Goal: Check status: Check status

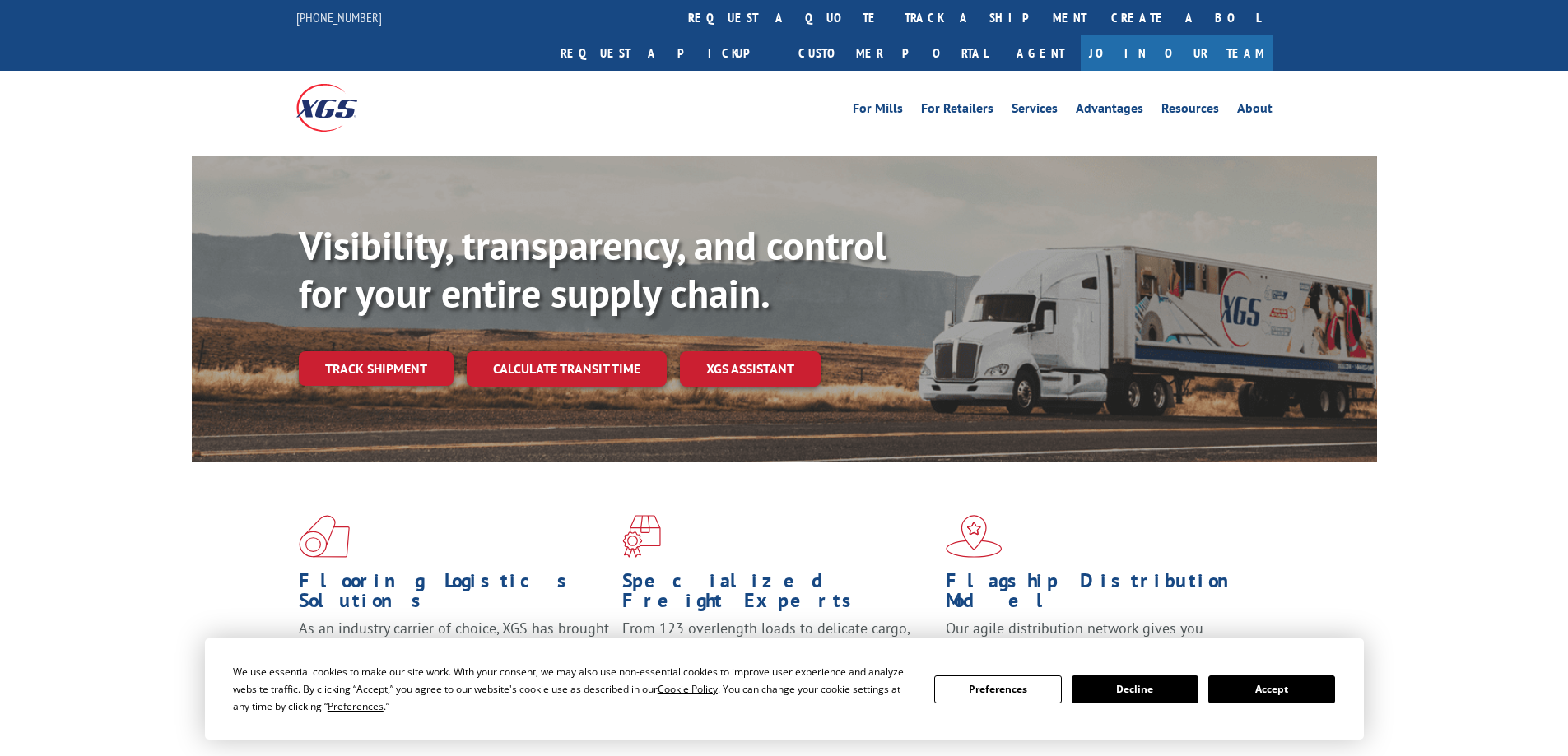
click at [1298, 704] on div "We use essential cookies to make our site work. With your consent, we may also …" at bounding box center [784, 689] width 1102 height 52
click at [1258, 689] on button "Accept" at bounding box center [1271, 689] width 127 height 28
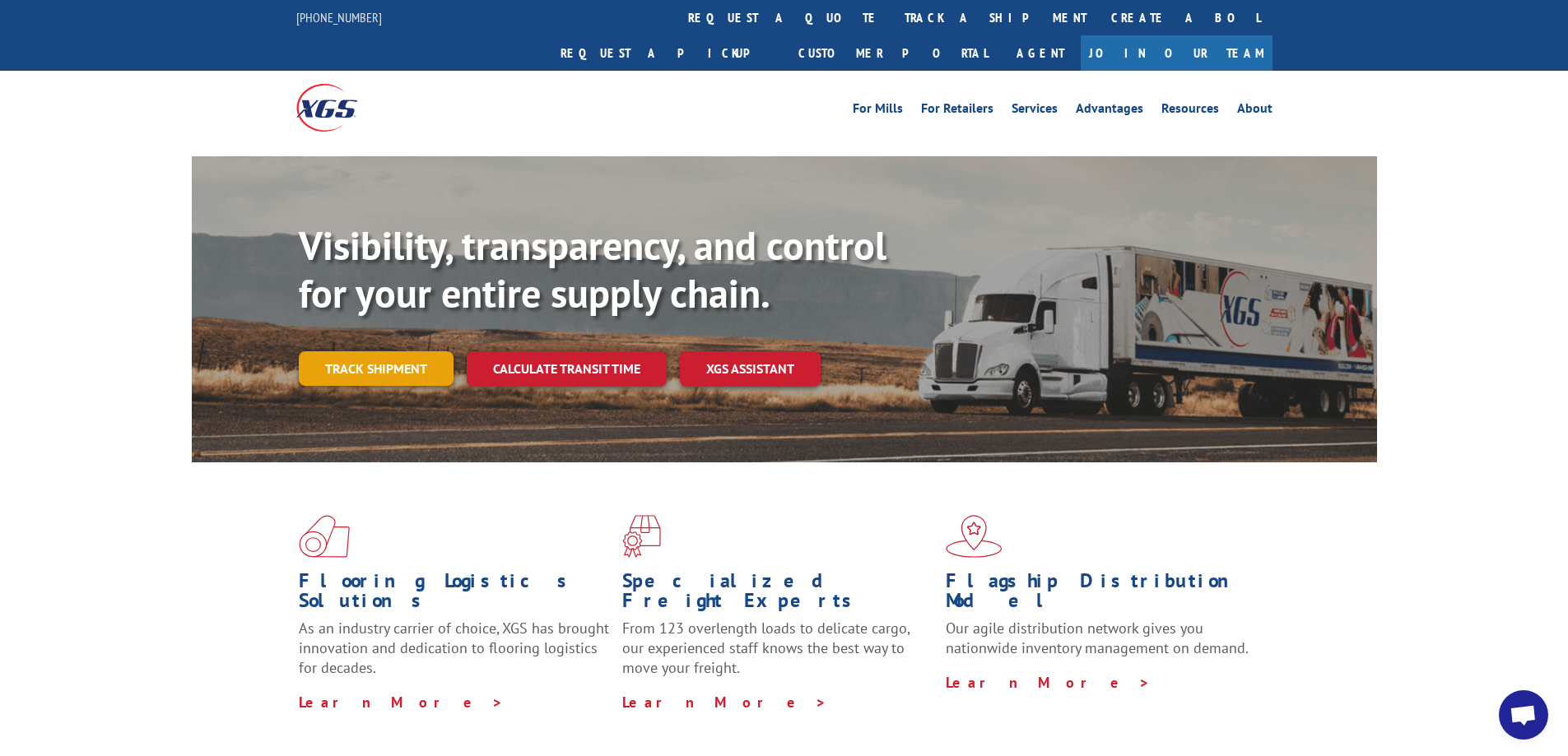
click at [342, 351] on link "Track shipment" at bounding box center [376, 369] width 155 height 34
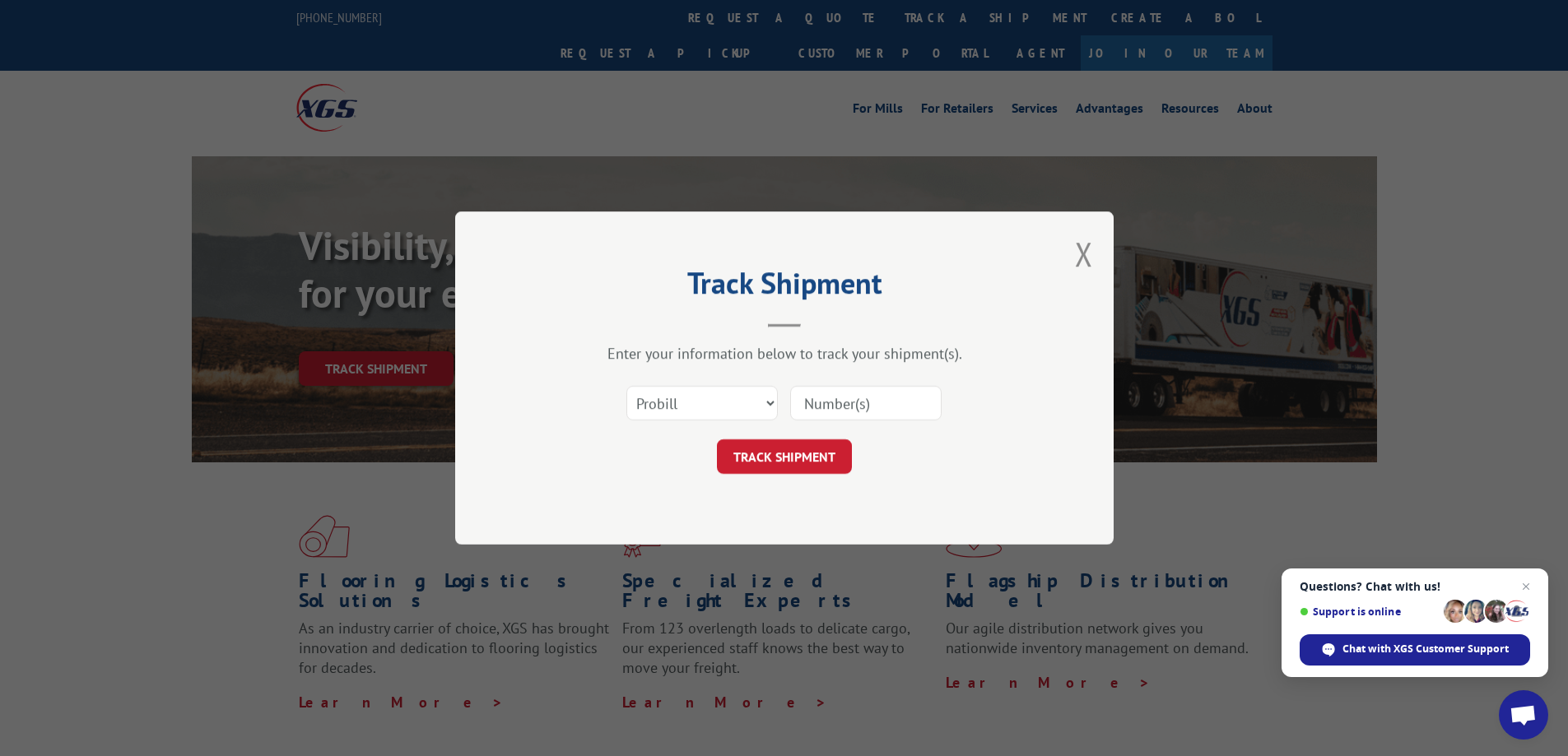
click at [851, 405] on input at bounding box center [866, 403] width 151 height 34
paste input "14367154"
type input "14367154"
click at [788, 460] on button "TRACK SHIPMENT" at bounding box center [784, 456] width 135 height 34
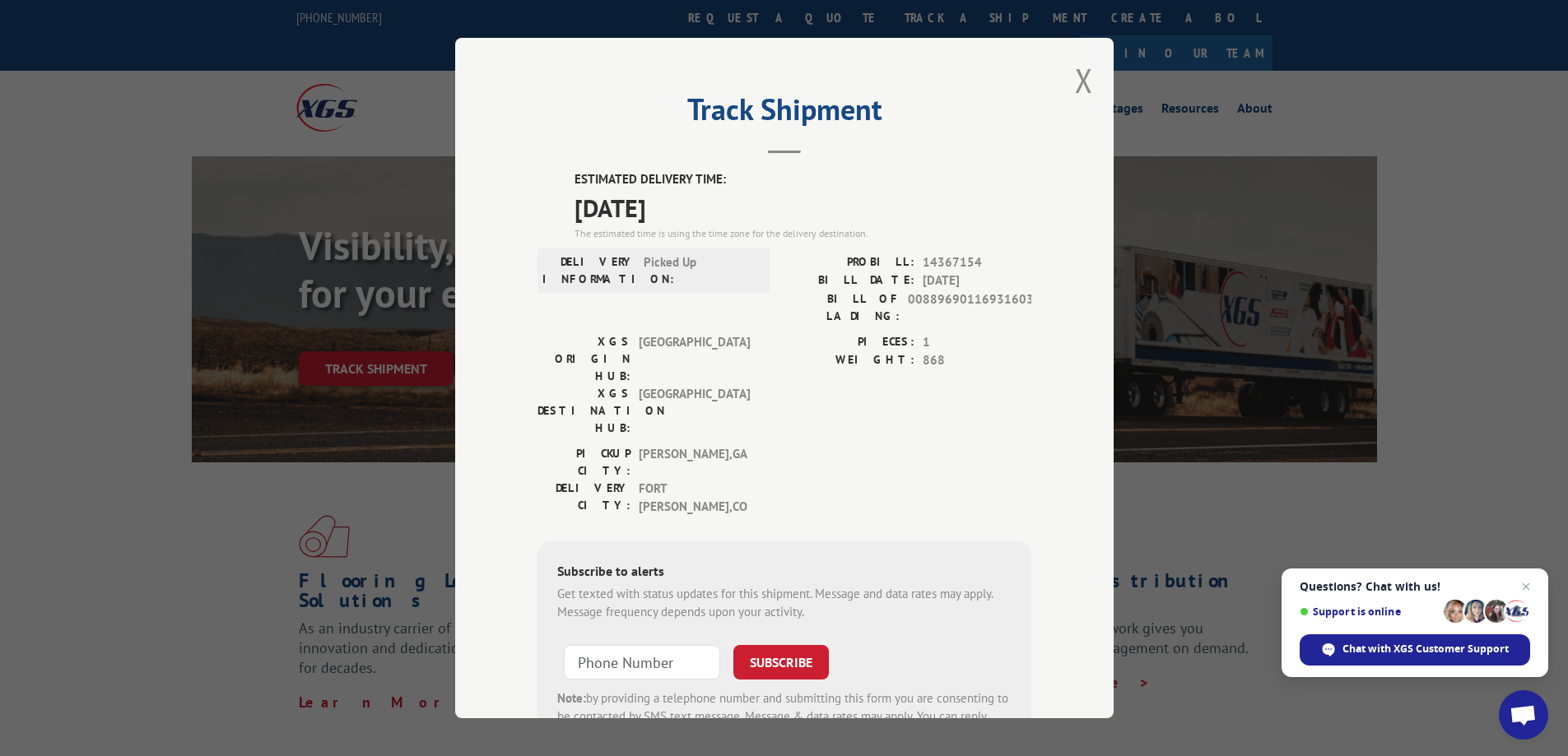
drag, startPoint x: 698, startPoint y: 205, endPoint x: 564, endPoint y: 176, distance: 137.1
click at [564, 176] on div "ESTIMATED DELIVERY TIME: [DATE] The estimated time is using the time zone for t…" at bounding box center [784, 467] width 494 height 594
copy div "ESTIMATED DELIVERY TIME: [DATE]"
drag, startPoint x: 977, startPoint y: 262, endPoint x: 916, endPoint y: 260, distance: 61.0
click at [922, 260] on span "14367154" at bounding box center [977, 262] width 109 height 19
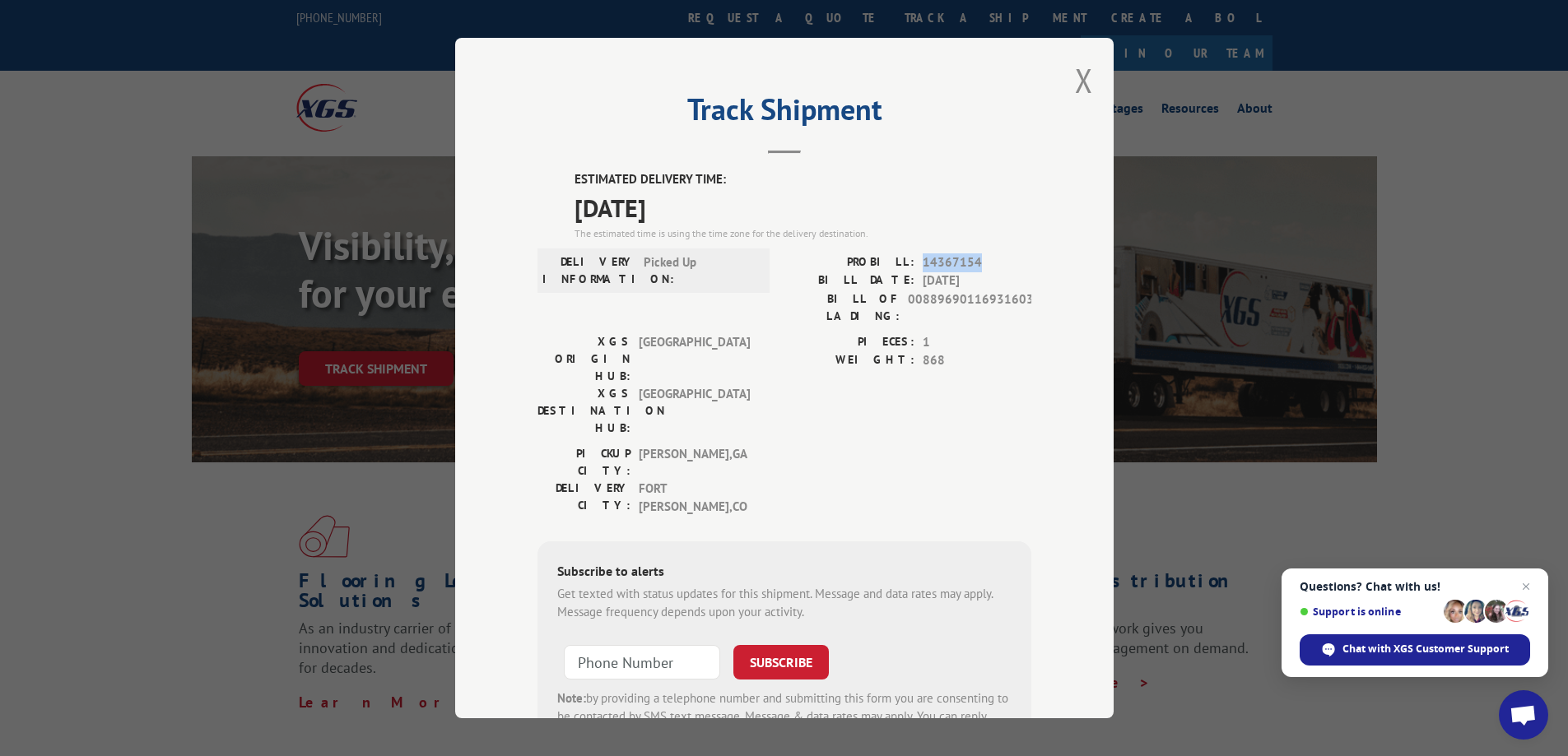
copy span "14367154"
click at [1080, 87] on button "Close modal" at bounding box center [1084, 80] width 18 height 43
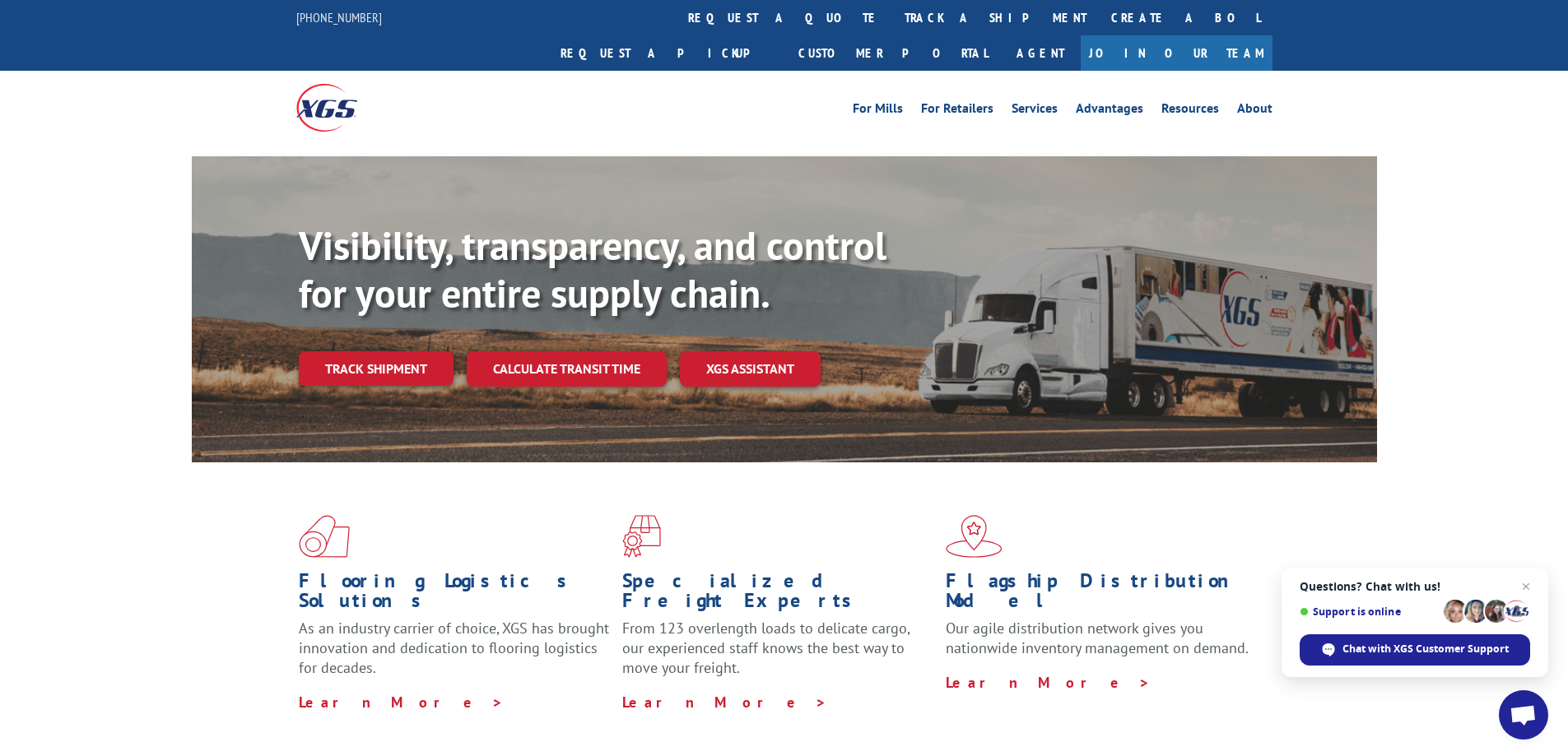
click at [354, 351] on link "Track shipment" at bounding box center [376, 369] width 155 height 34
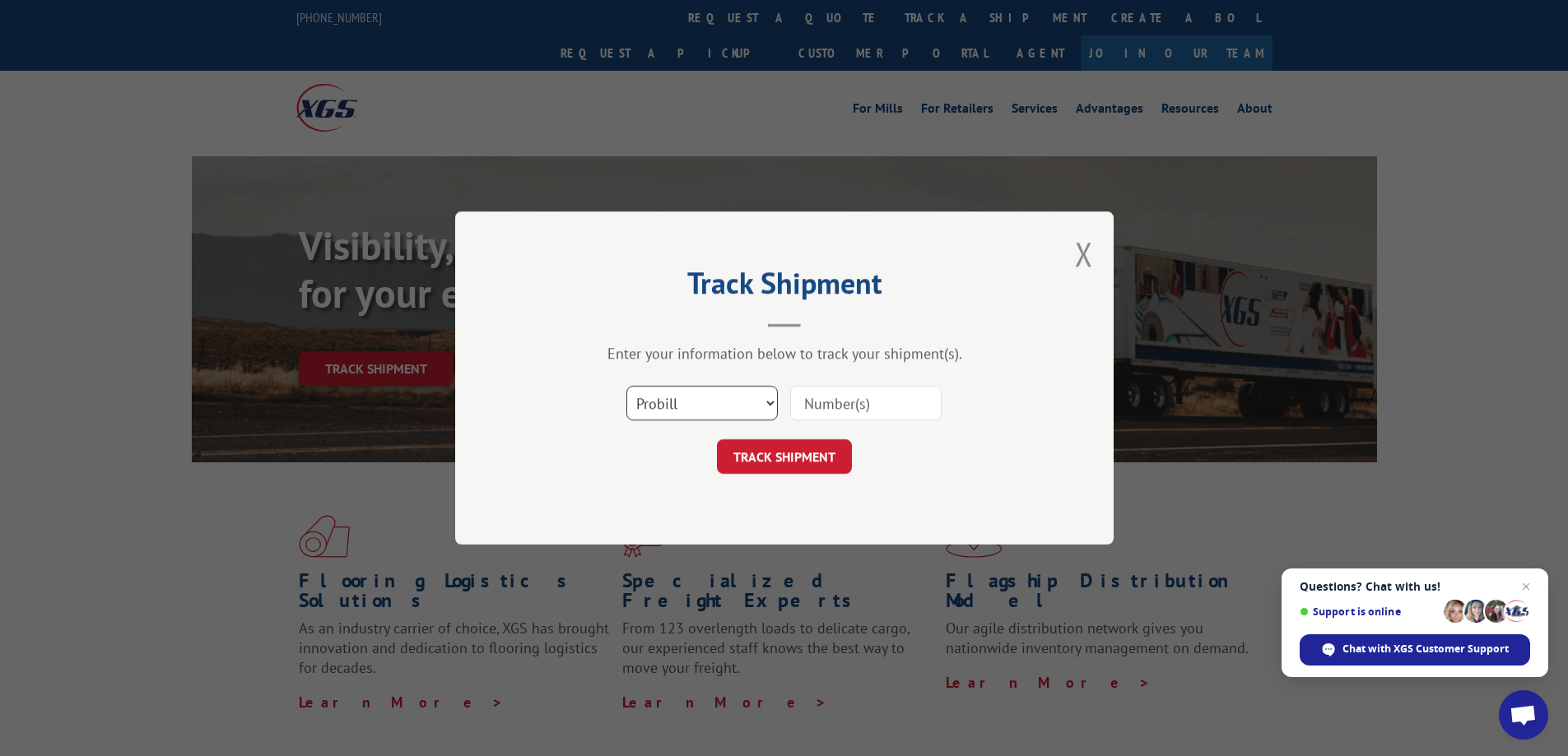
click at [666, 412] on select "Select category... Probill BOL PO" at bounding box center [702, 403] width 151 height 34
select select "bol"
click at [627, 386] on select "Select category... Probill BOL PO" at bounding box center [702, 403] width 151 height 34
click at [821, 402] on input at bounding box center [866, 403] width 151 height 34
paste input "6004298"
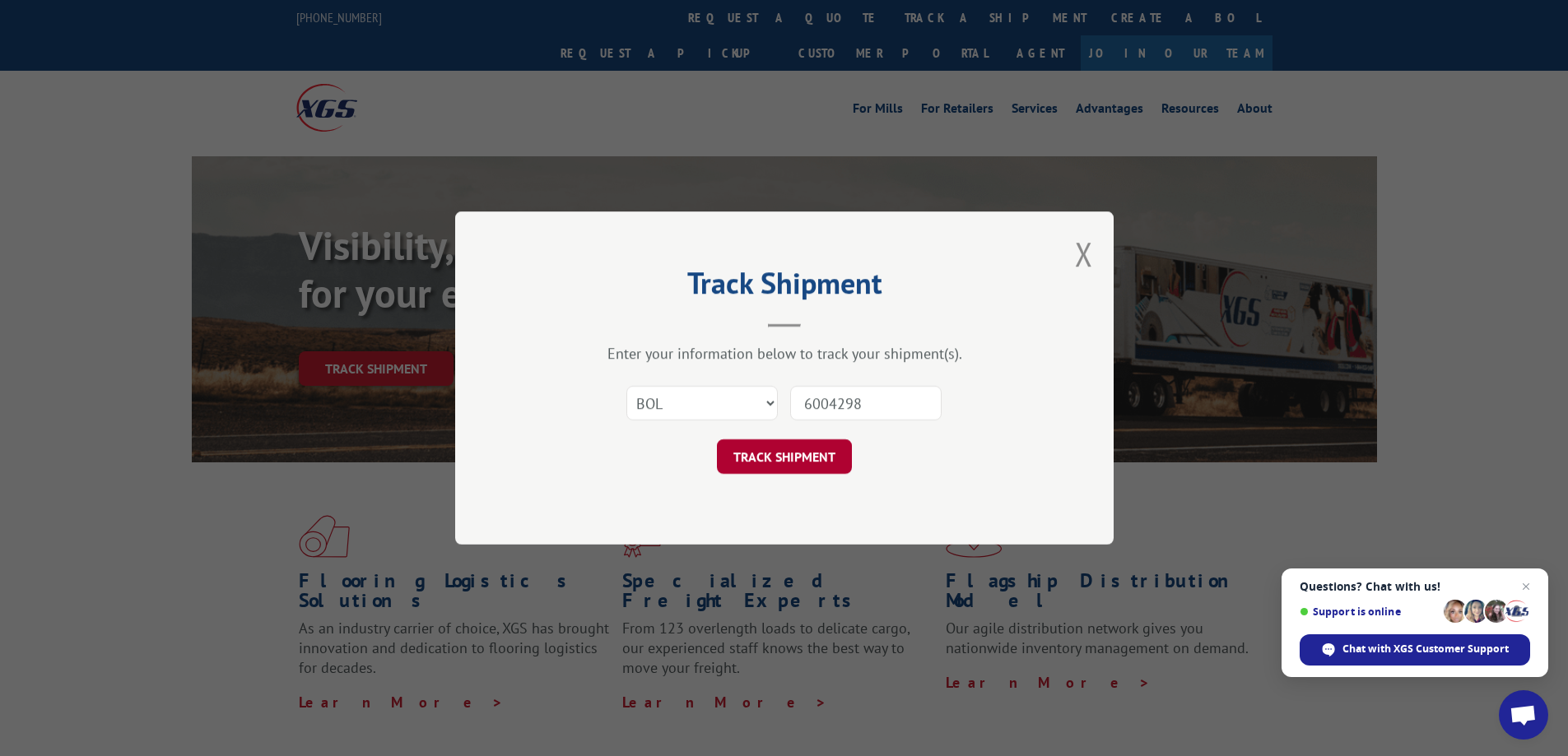
type input "6004298"
click at [779, 455] on button "TRACK SHIPMENT" at bounding box center [784, 456] width 135 height 34
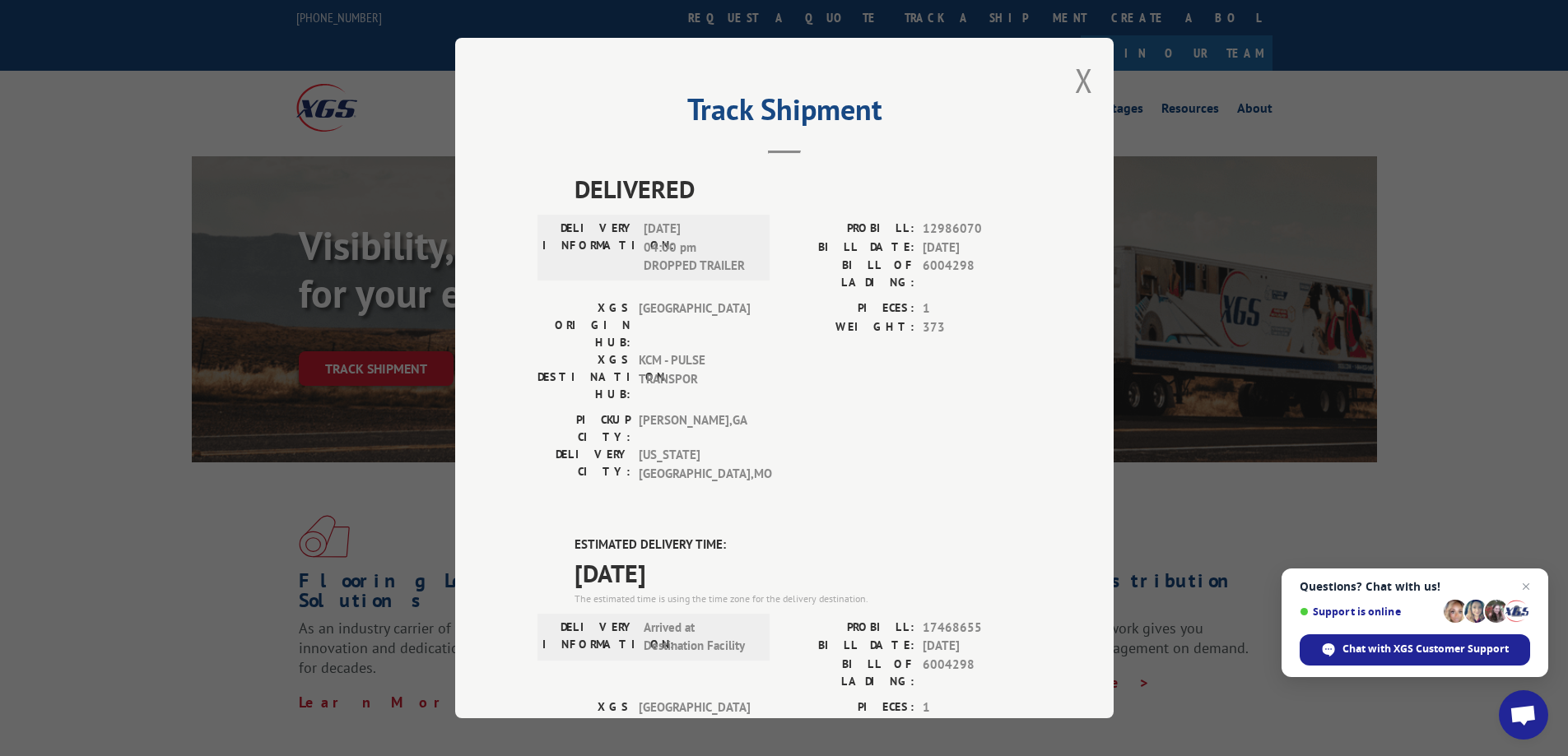
drag, startPoint x: 704, startPoint y: 481, endPoint x: 560, endPoint y: 454, distance: 146.5
copy div "ESTIMATED DELIVERY TIME: [DATE]"
drag, startPoint x: 970, startPoint y: 570, endPoint x: 910, endPoint y: 574, distance: 60.1
click at [910, 656] on div "BILL OF LADING: 6004298" at bounding box center [908, 673] width 247 height 34
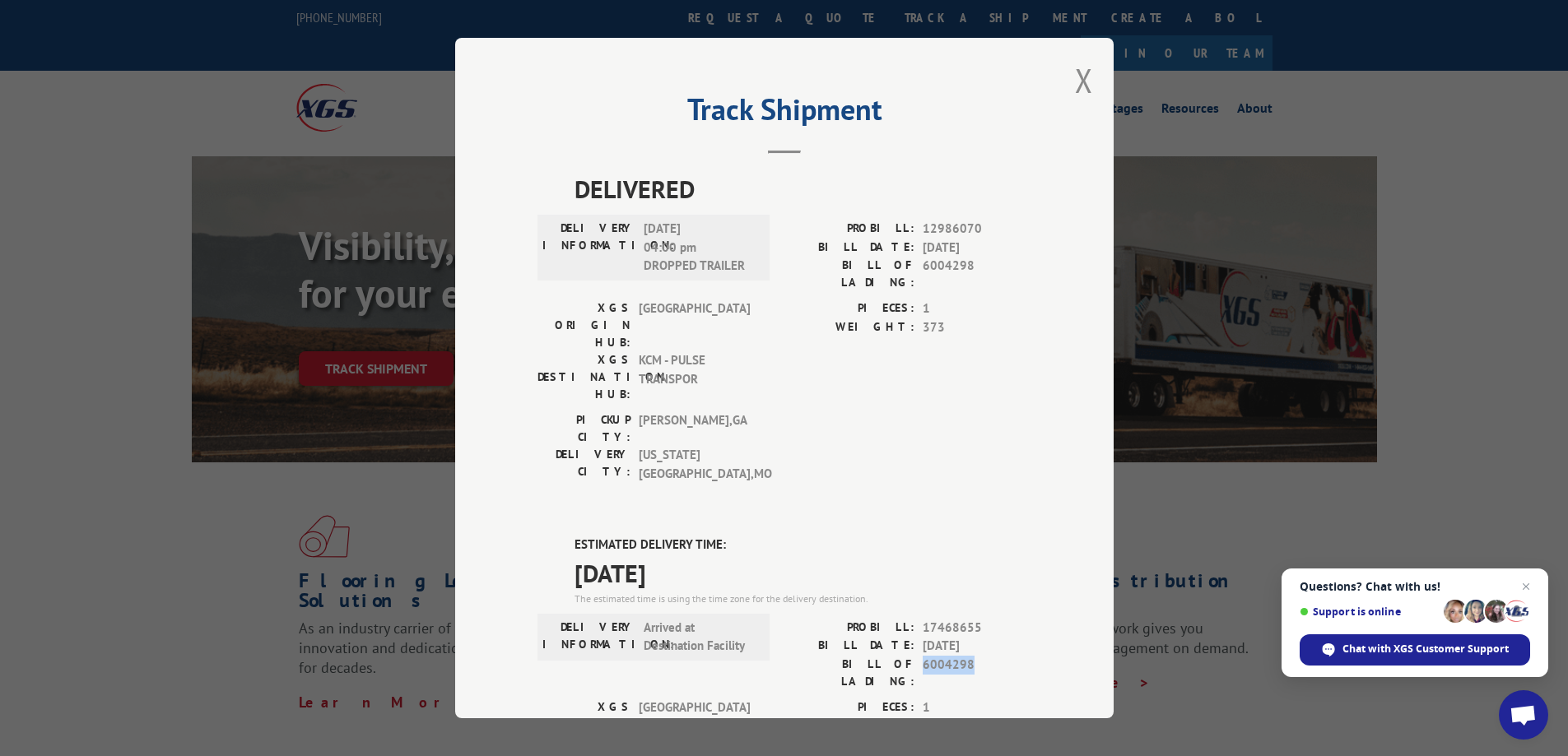
copy div "6004298"
click at [1084, 80] on button "Close modal" at bounding box center [1084, 80] width 18 height 43
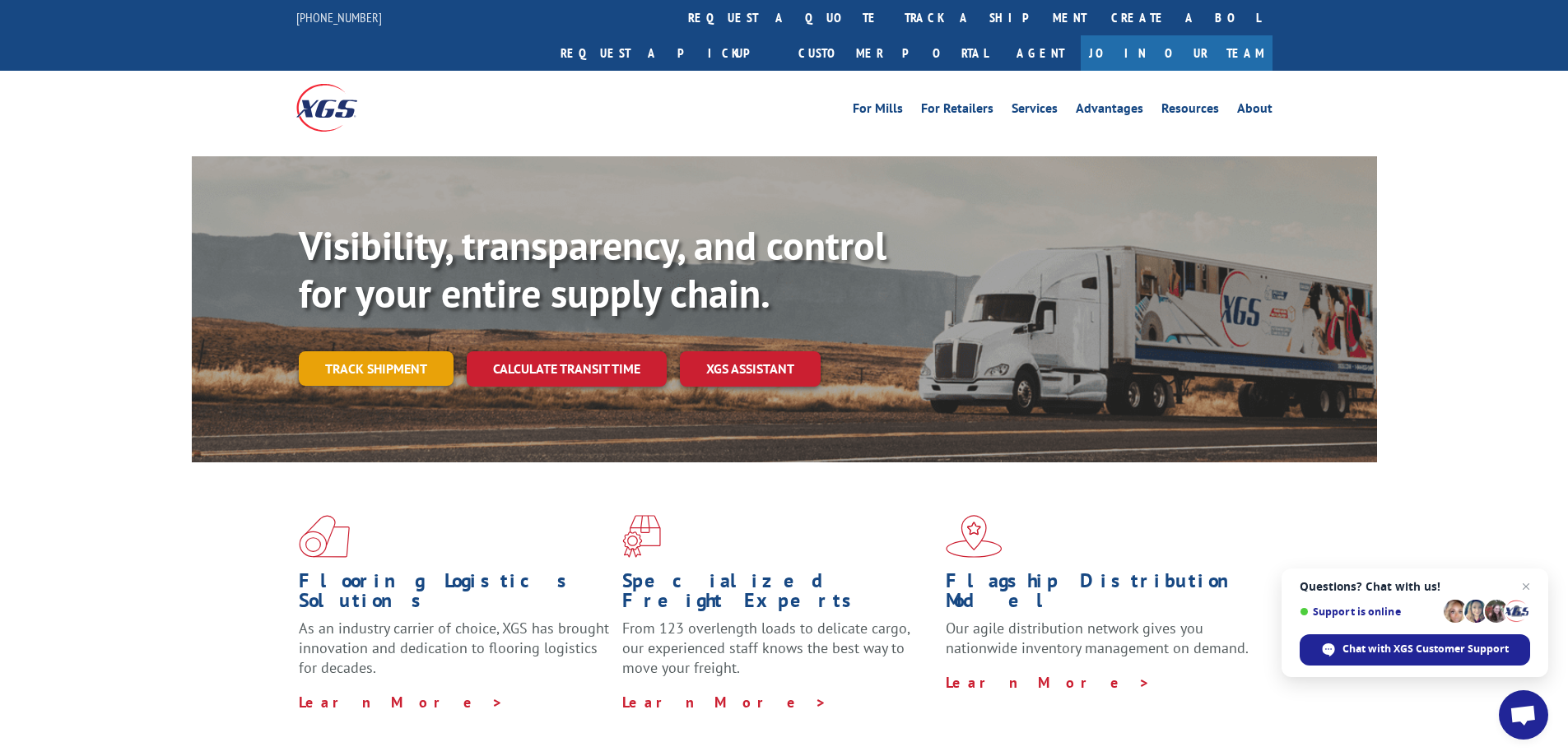
click at [335, 351] on link "Track shipment" at bounding box center [376, 369] width 155 height 34
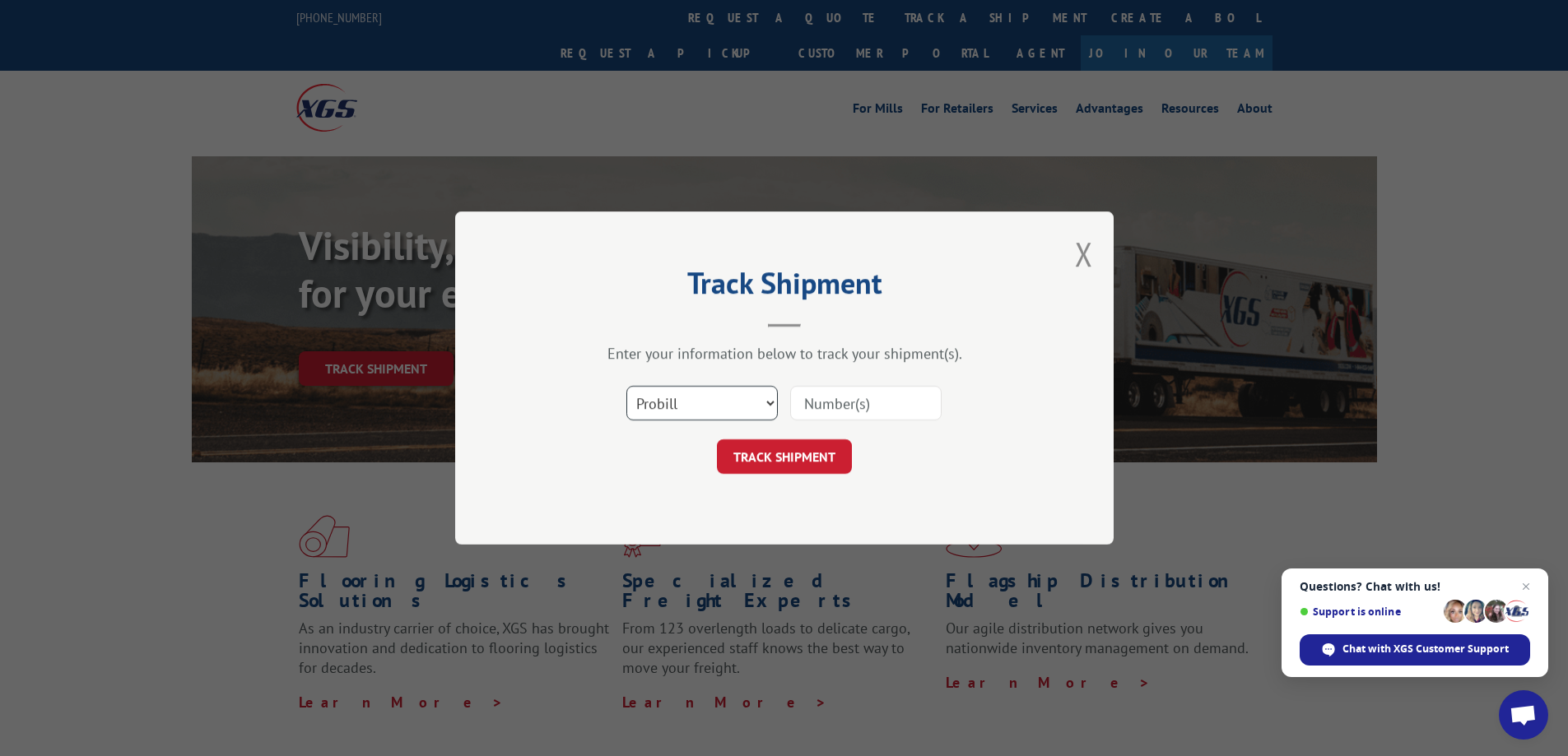
click at [672, 403] on select "Select category... Probill BOL PO" at bounding box center [702, 403] width 151 height 34
select select "bol"
click at [627, 386] on select "Select category... Probill BOL PO" at bounding box center [702, 403] width 151 height 34
click at [819, 397] on input at bounding box center [866, 403] width 151 height 34
paste input "6011030"
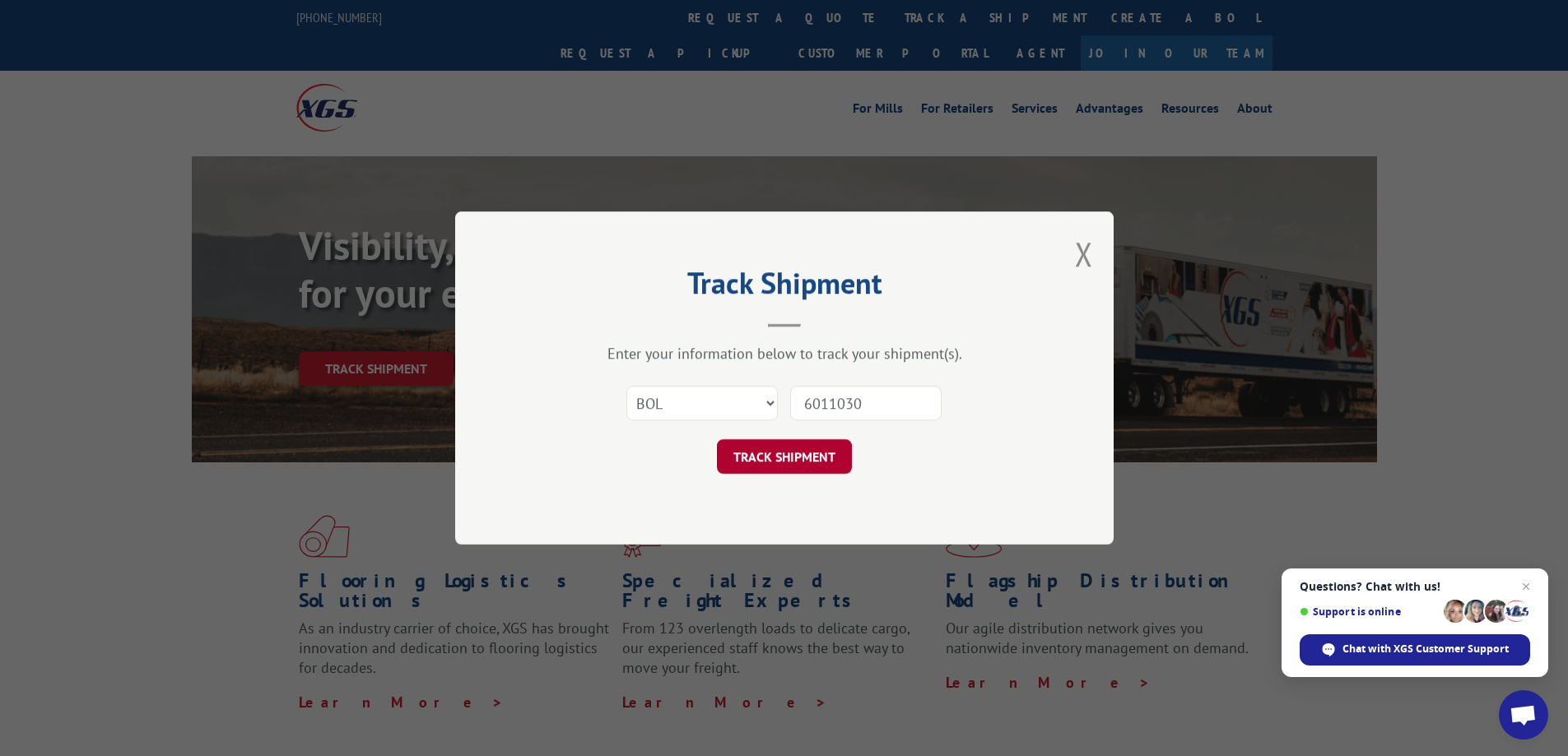
type input "6011030"
click at [802, 458] on button "TRACK SHIPMENT" at bounding box center [784, 456] width 135 height 34
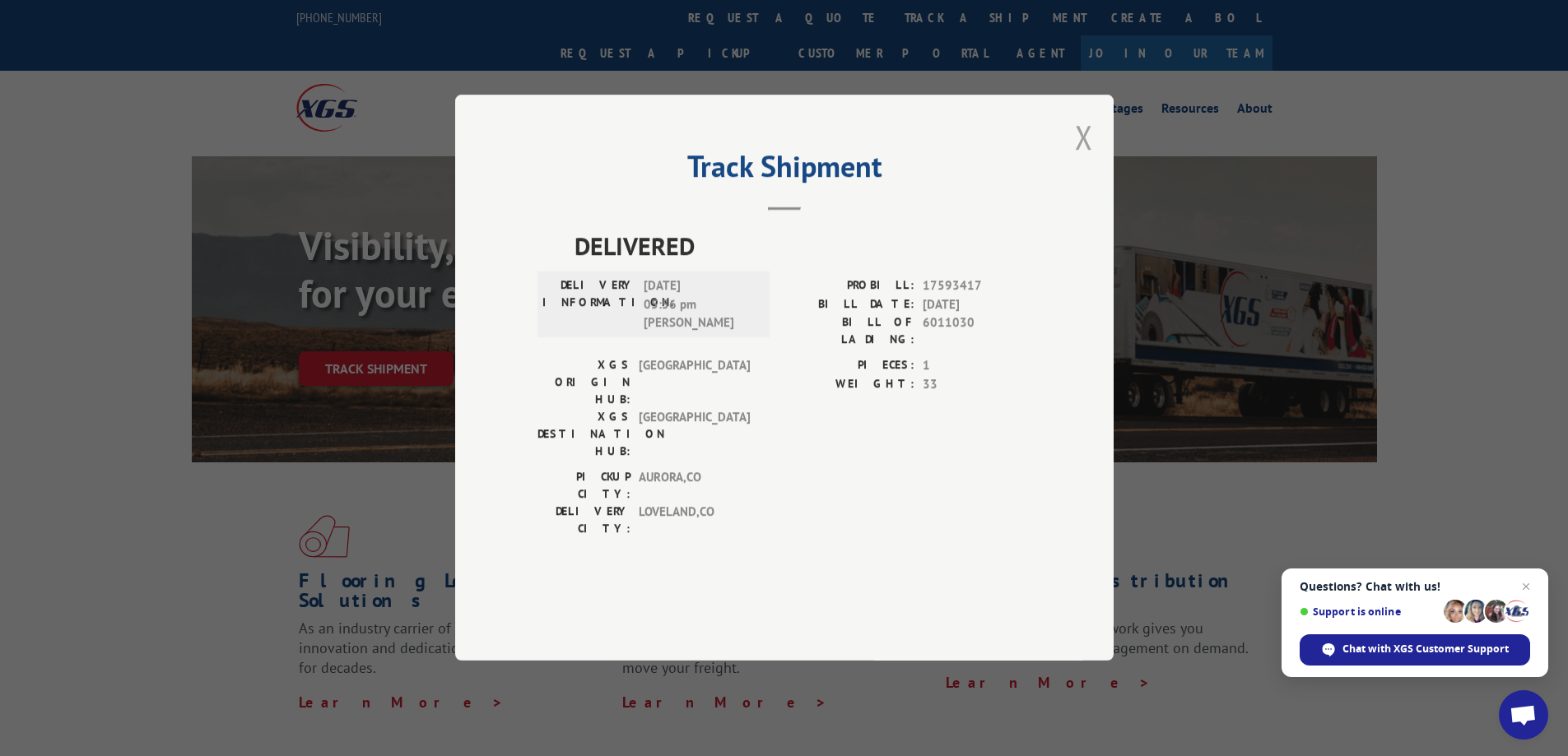
click at [1082, 159] on button "Close modal" at bounding box center [1084, 137] width 18 height 43
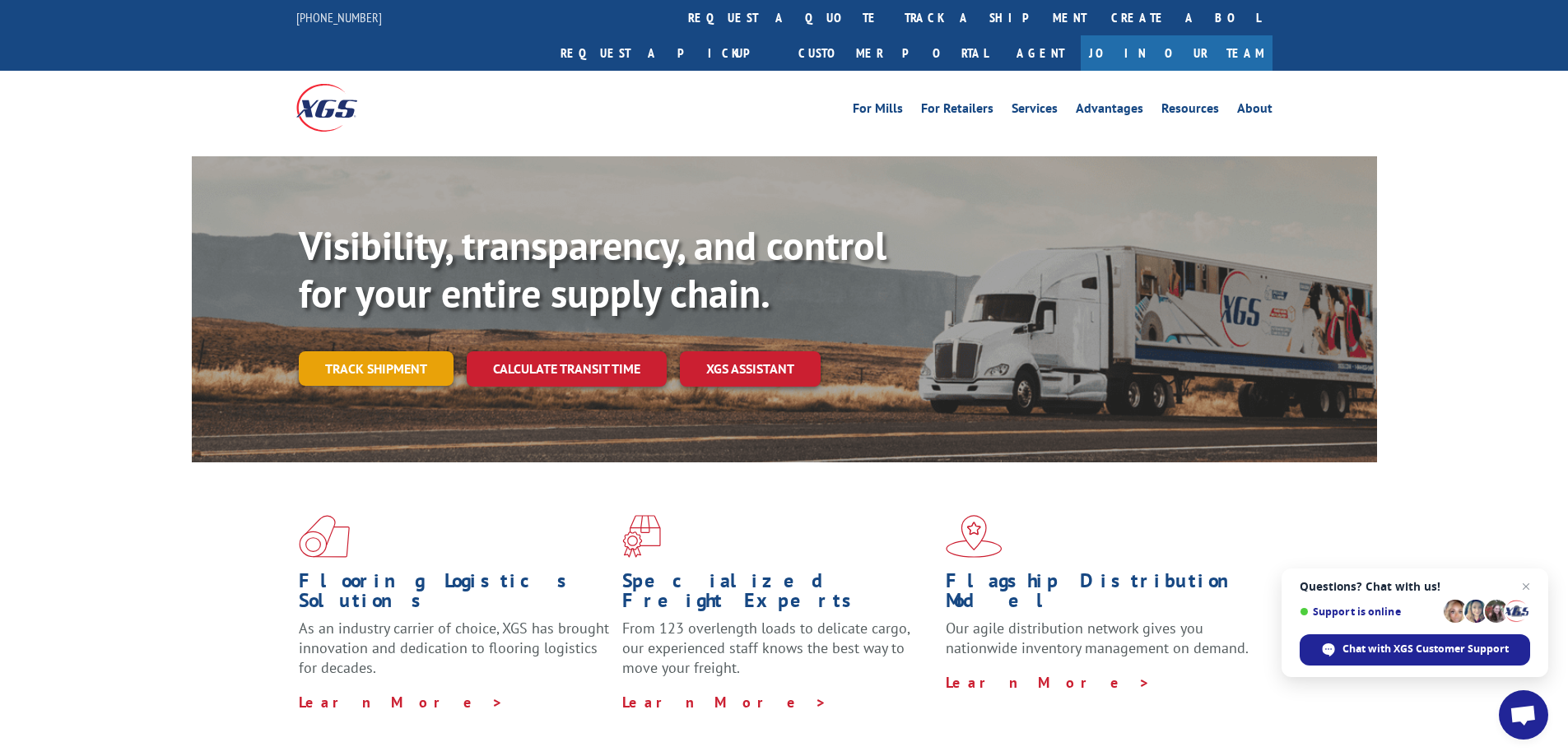
click at [339, 351] on link "Track shipment" at bounding box center [376, 369] width 155 height 34
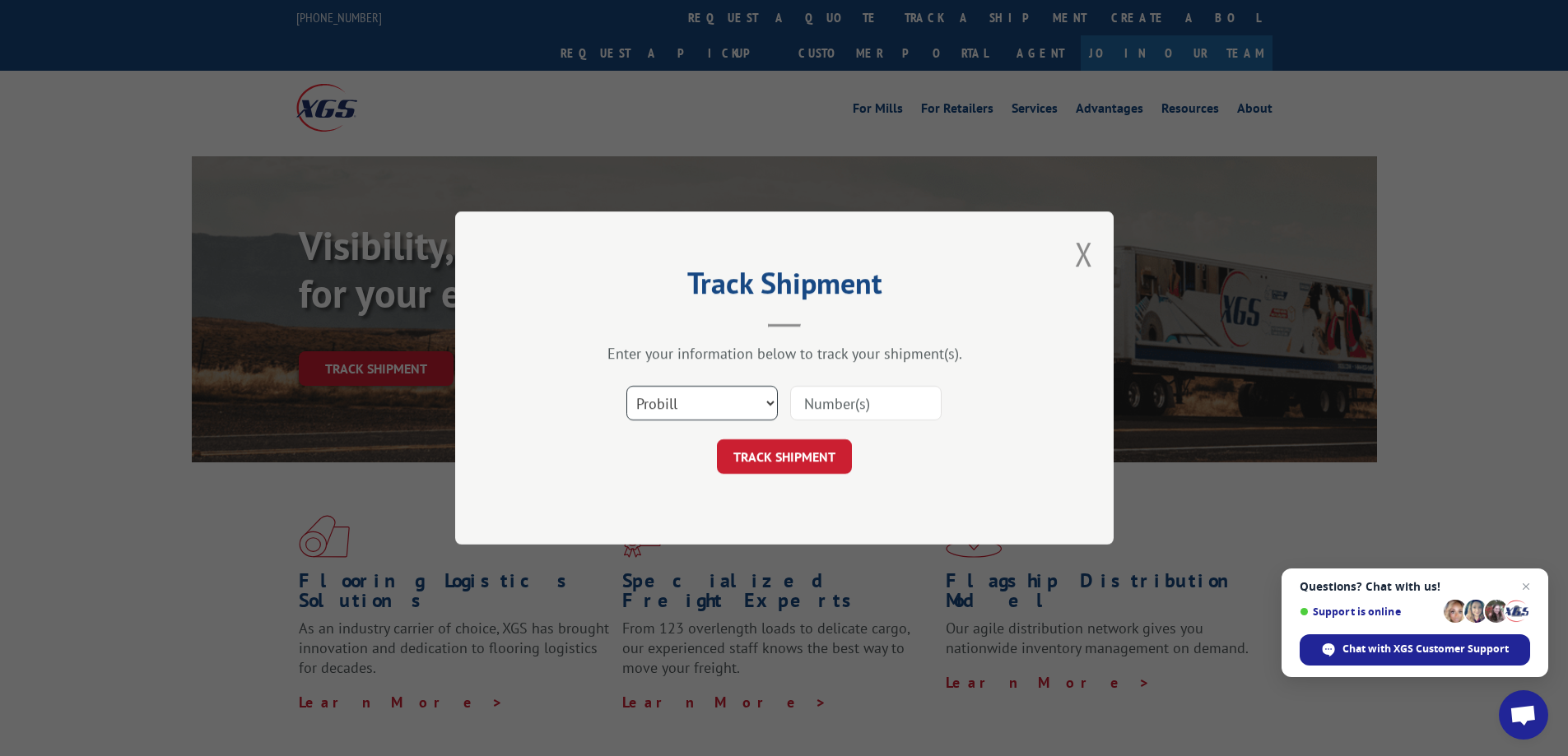
click at [697, 405] on select "Select category... Probill BOL PO" at bounding box center [702, 403] width 151 height 34
select select "bol"
click at [627, 386] on select "Select category... Probill BOL PO" at bounding box center [702, 403] width 151 height 34
click at [856, 402] on input at bounding box center [866, 403] width 151 height 34
paste input "6010367"
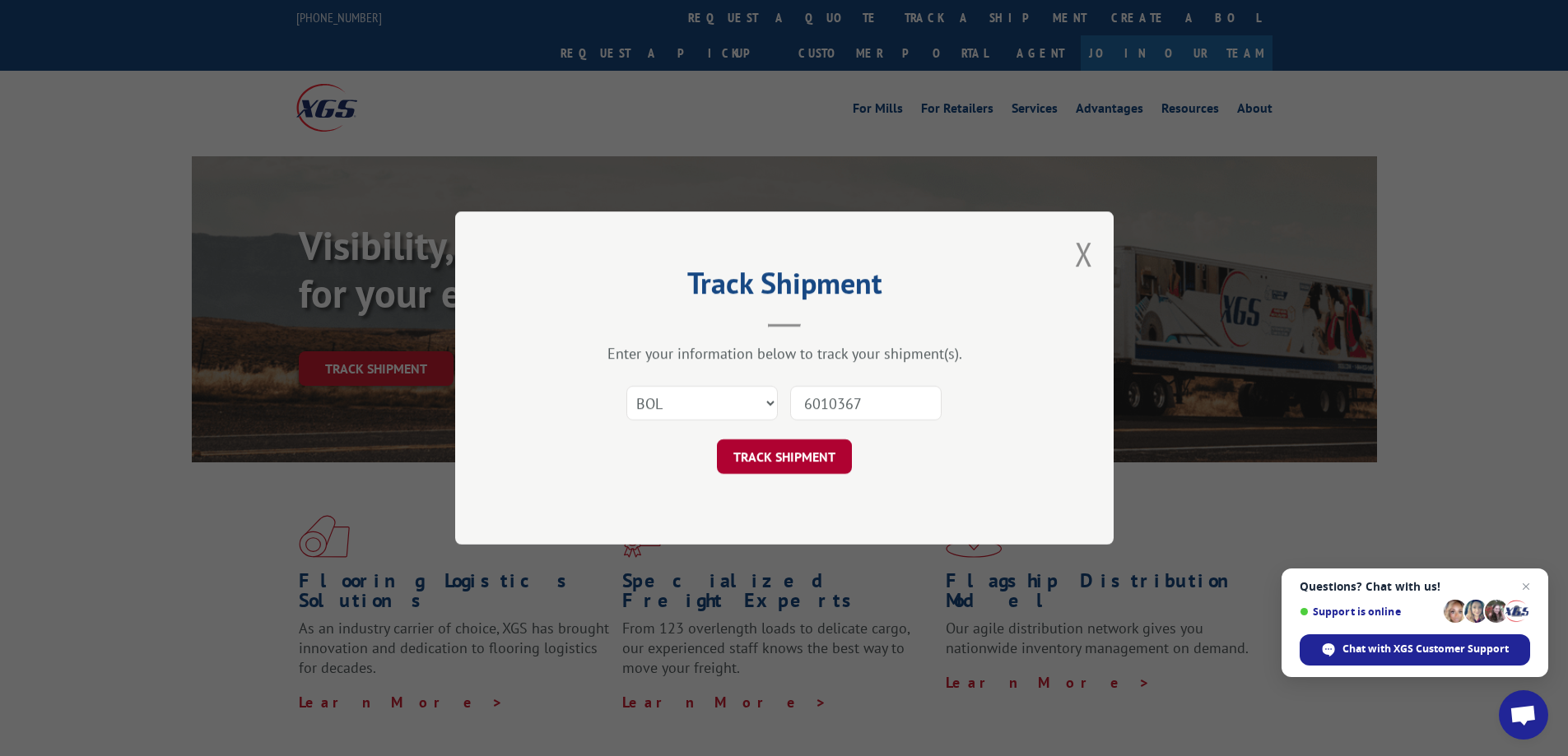
type input "6010367"
click at [802, 458] on button "TRACK SHIPMENT" at bounding box center [784, 456] width 135 height 34
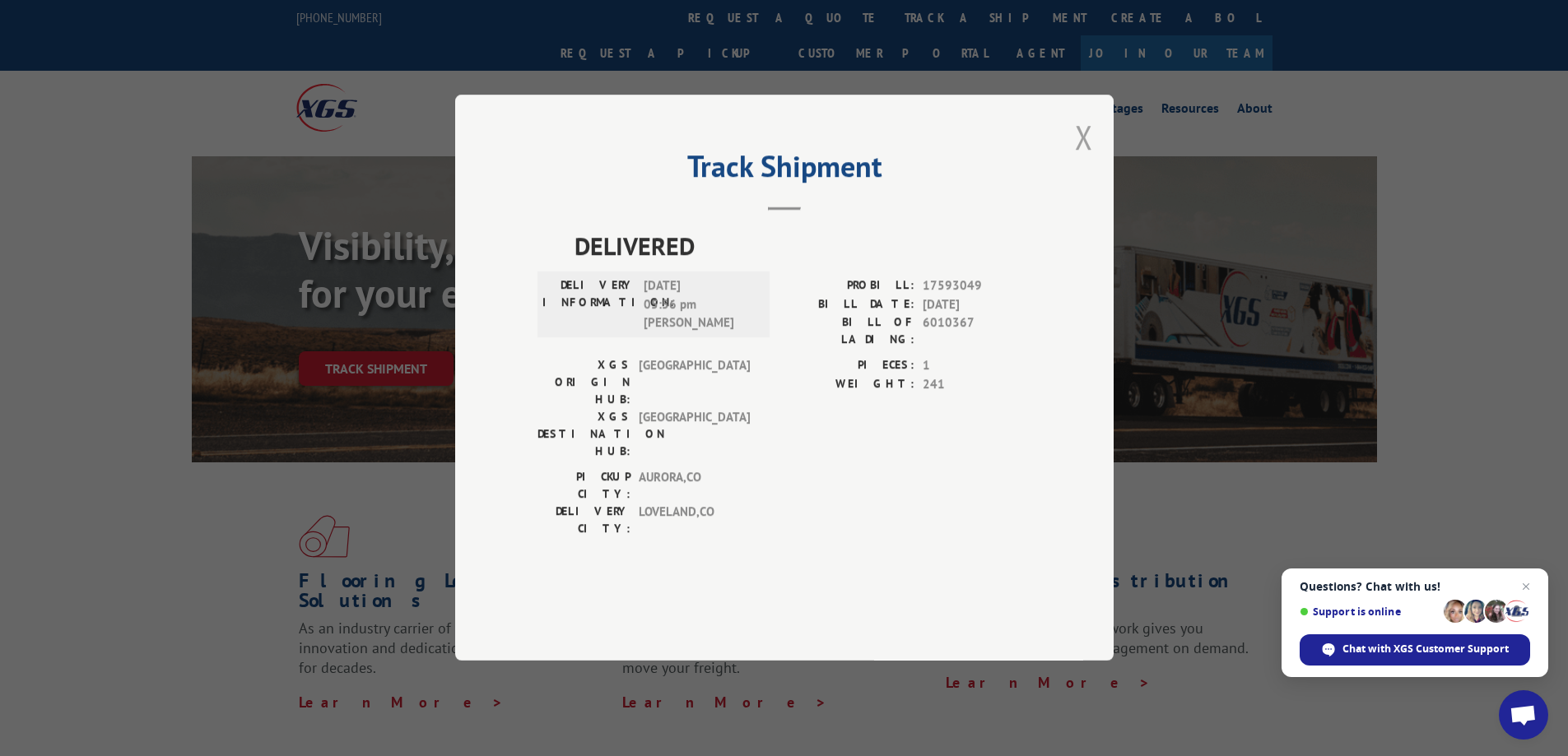
click at [1086, 159] on button "Close modal" at bounding box center [1084, 137] width 18 height 43
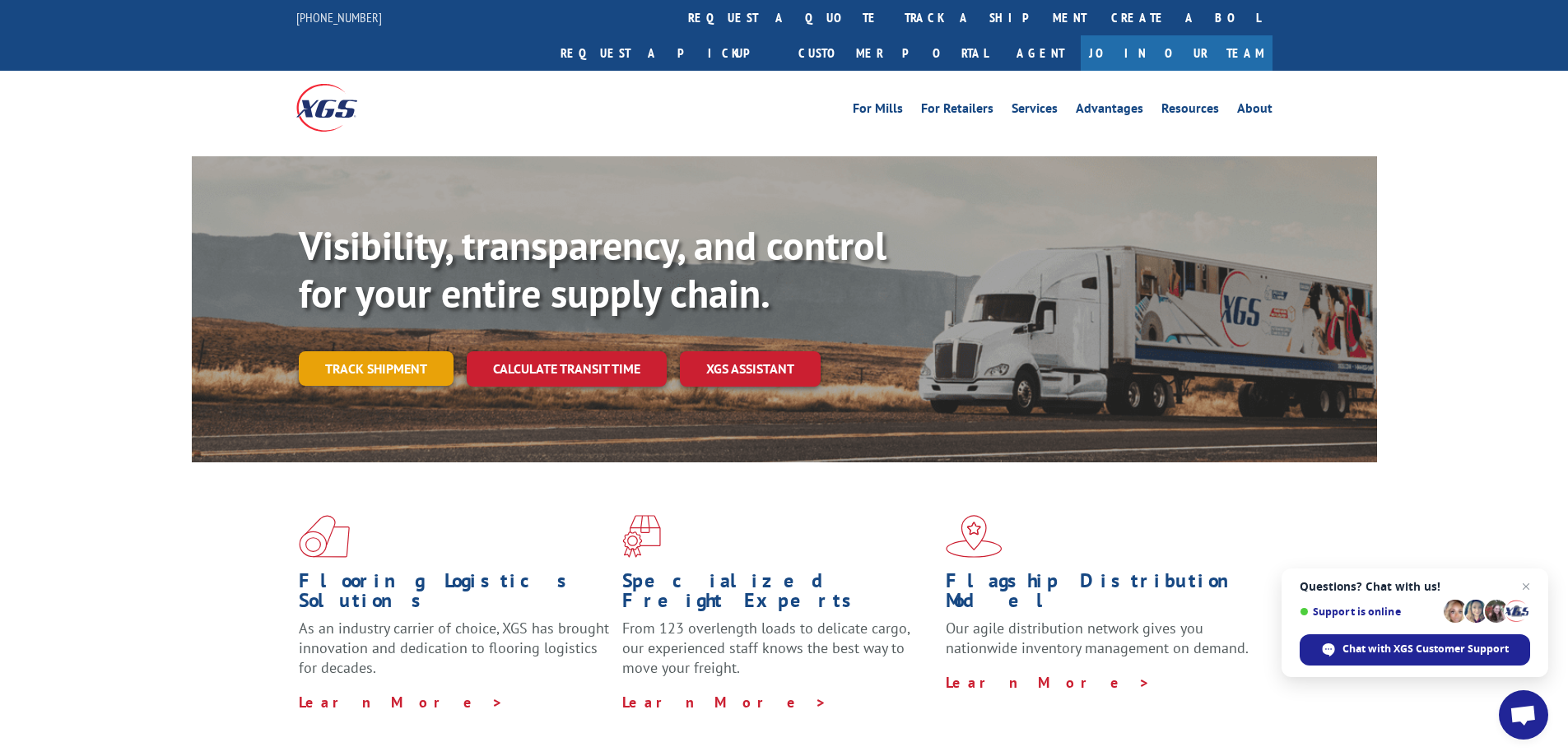
click at [362, 351] on link "Track shipment" at bounding box center [376, 369] width 155 height 34
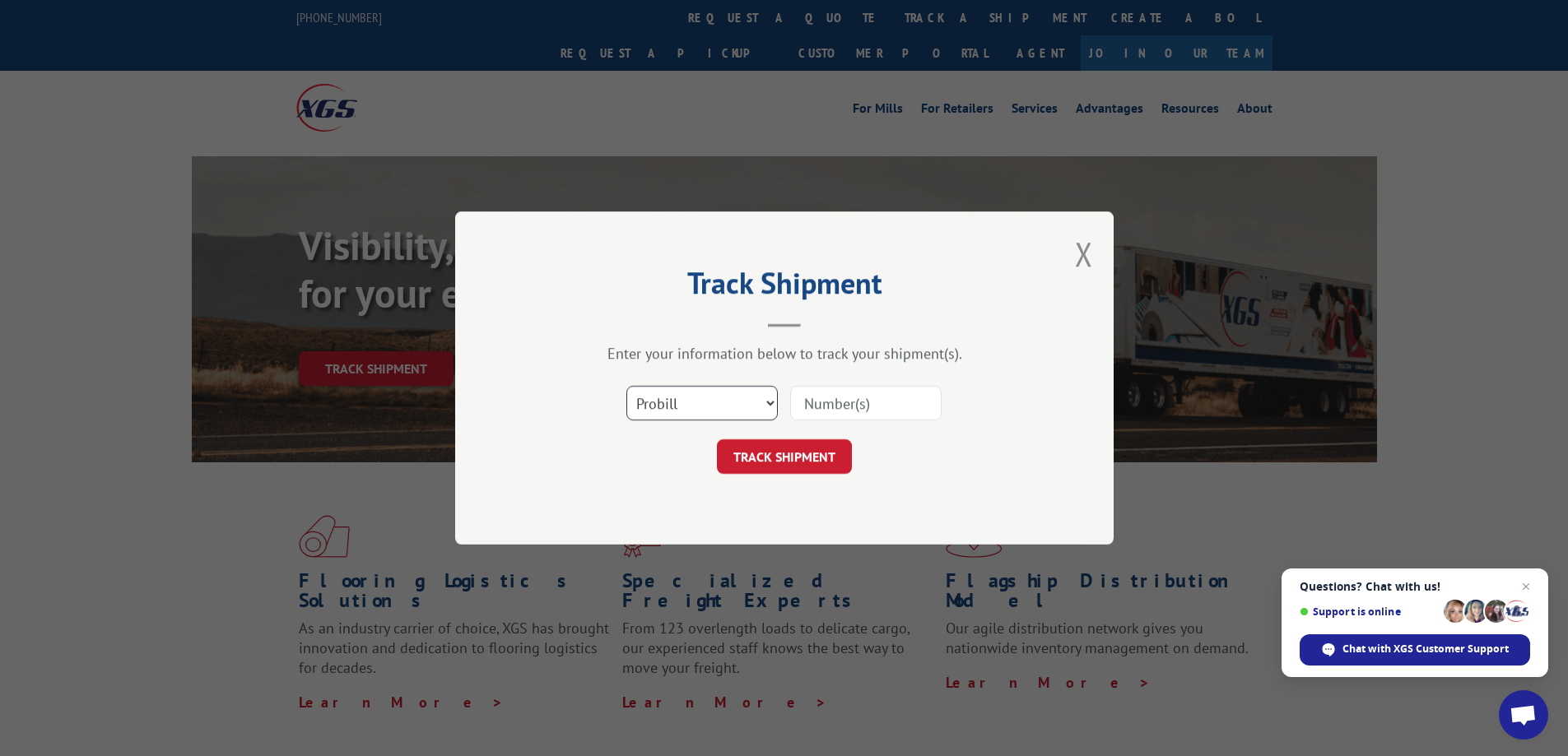
click at [694, 414] on select "Select category... Probill BOL PO" at bounding box center [702, 403] width 151 height 34
select select "bol"
click at [627, 386] on select "Select category... Probill BOL PO" at bounding box center [702, 403] width 151 height 34
click at [812, 408] on input at bounding box center [866, 403] width 151 height 34
paste input "6008050"
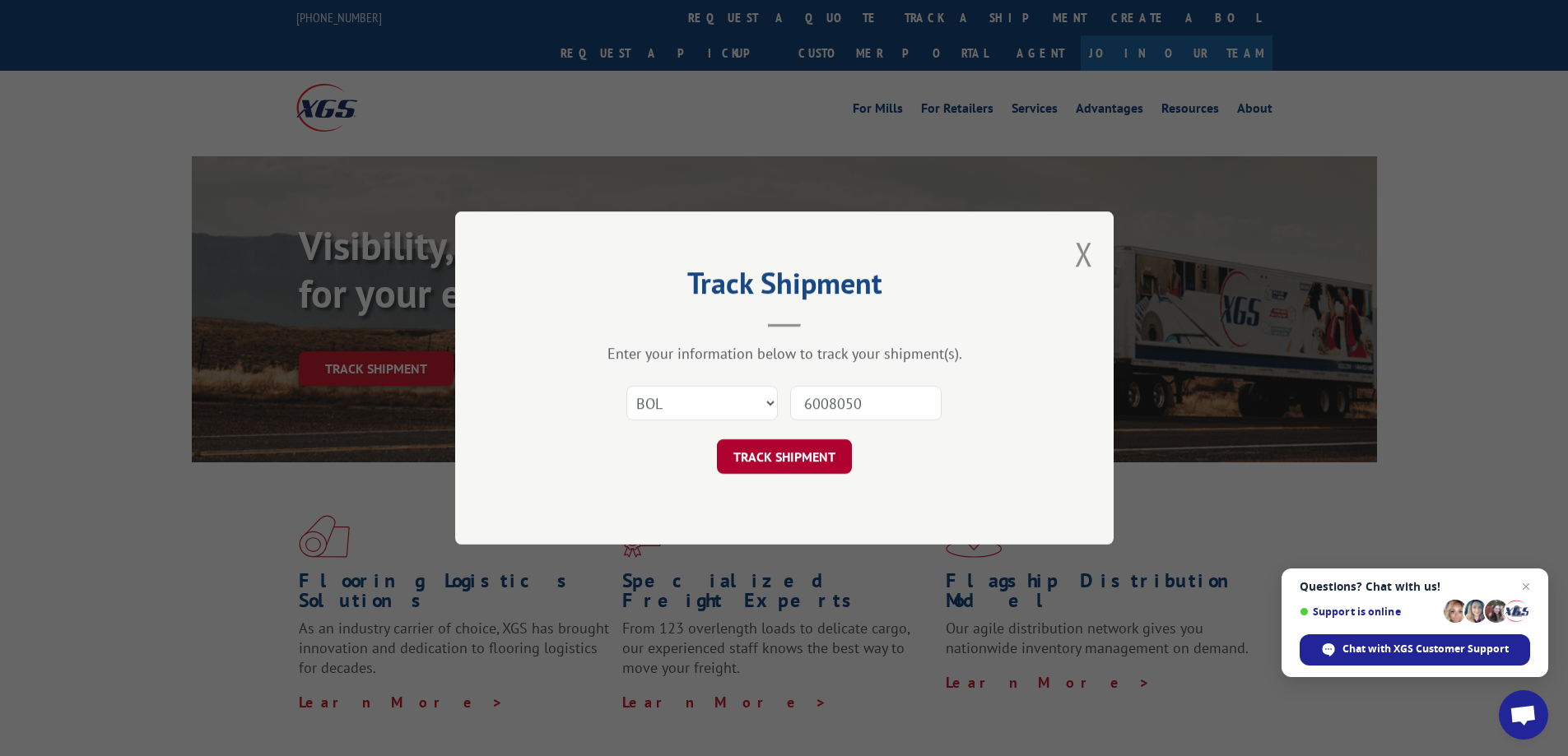
type input "6008050"
click at [793, 465] on button "TRACK SHIPMENT" at bounding box center [784, 456] width 135 height 34
